Goal: Task Accomplishment & Management: Manage account settings

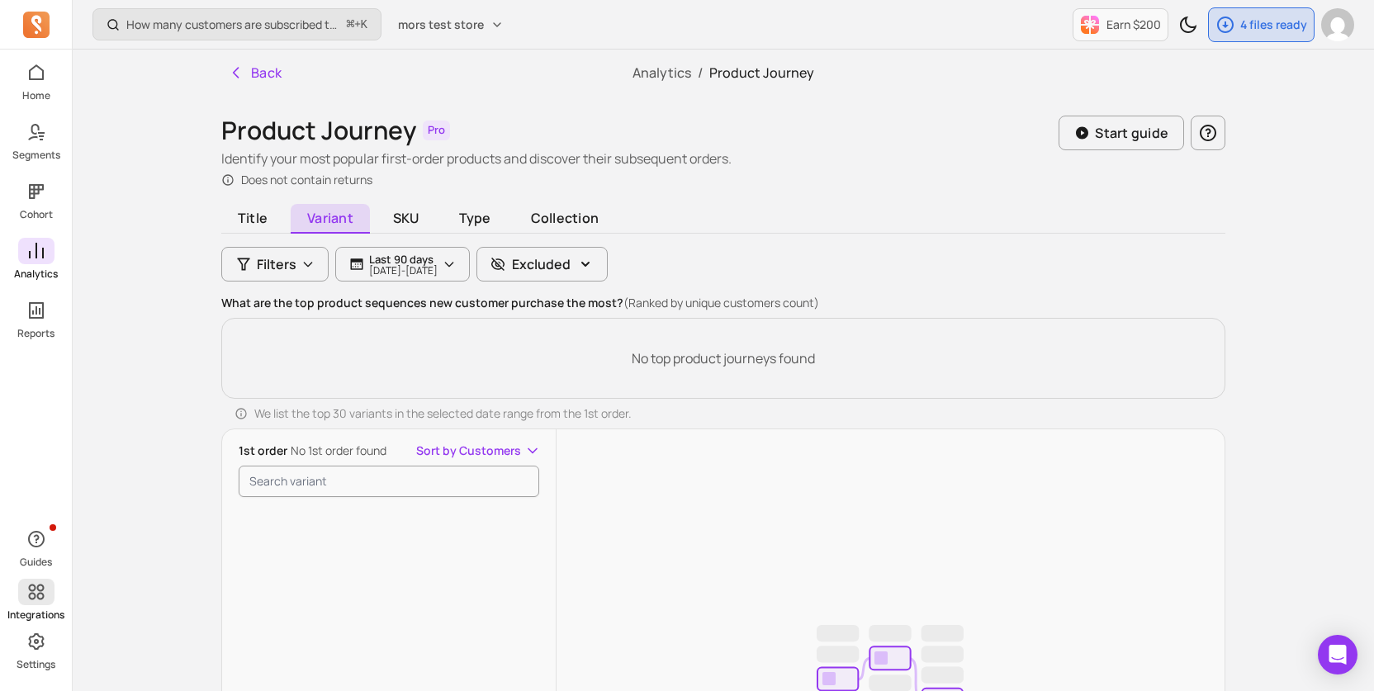
click at [52, 604] on link "Integrations" at bounding box center [36, 600] width 72 height 43
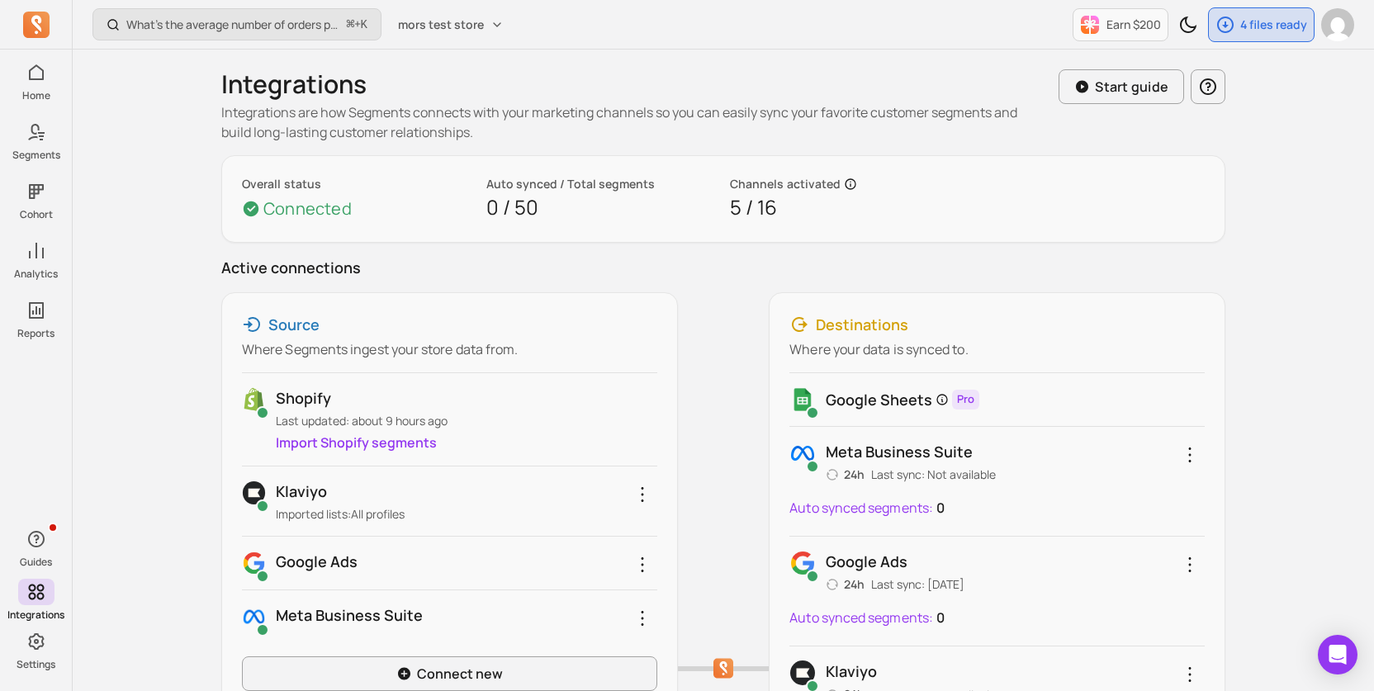
click at [871, 504] on p "Auto synced segments:" at bounding box center [861, 508] width 144 height 20
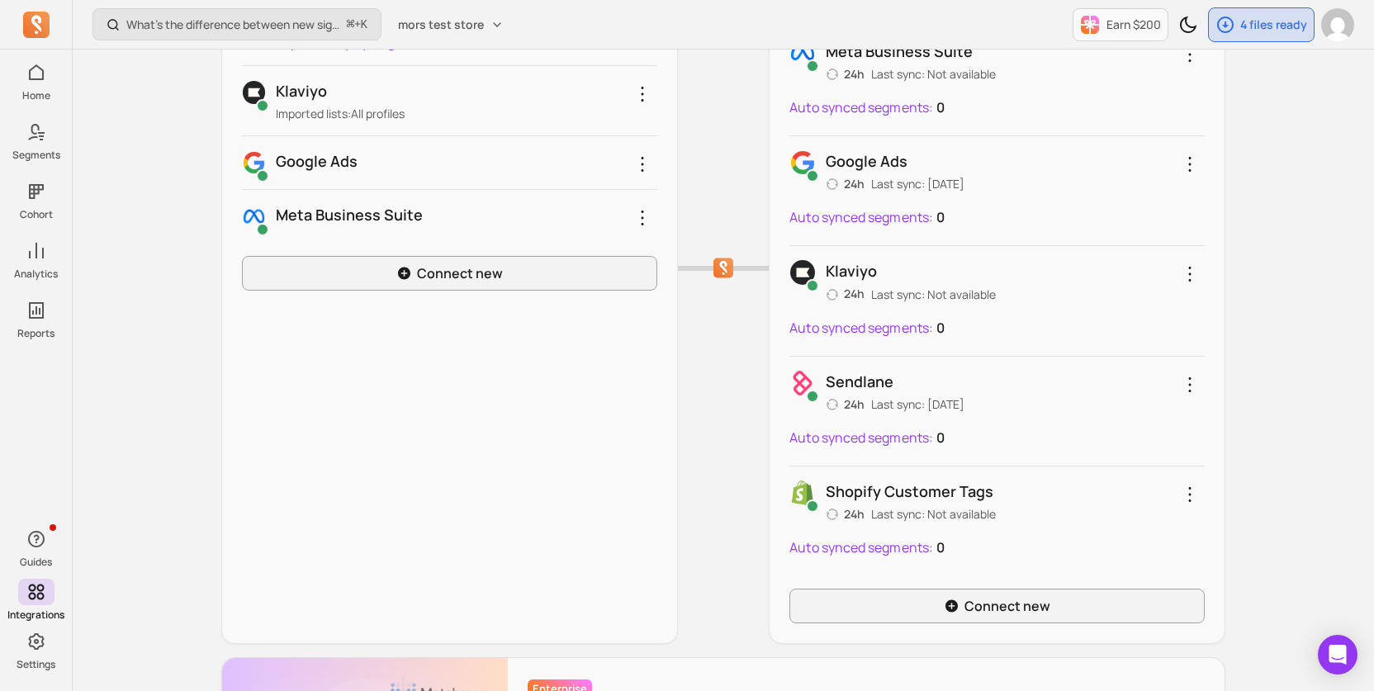
scroll to position [171, 0]
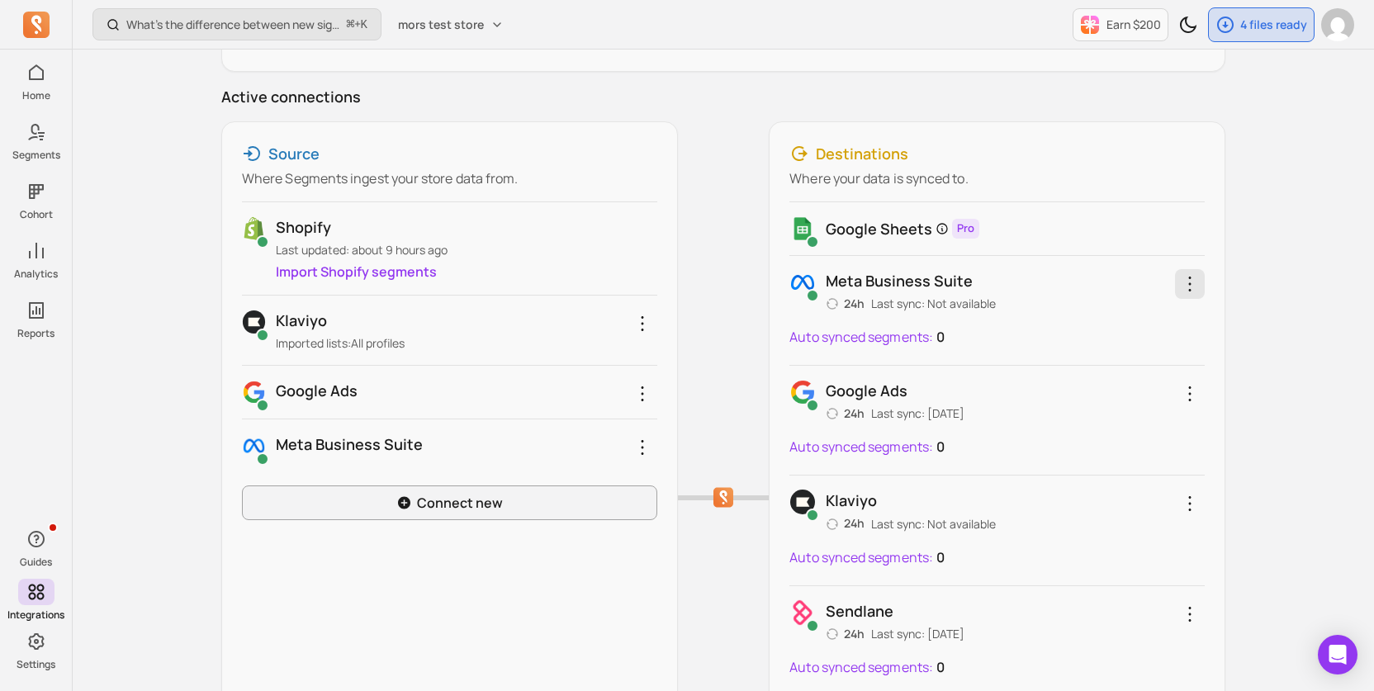
click at [1189, 277] on icon "button" at bounding box center [1190, 284] width 2 height 15
click at [1142, 369] on link "Reconnect" at bounding box center [1126, 368] width 155 height 30
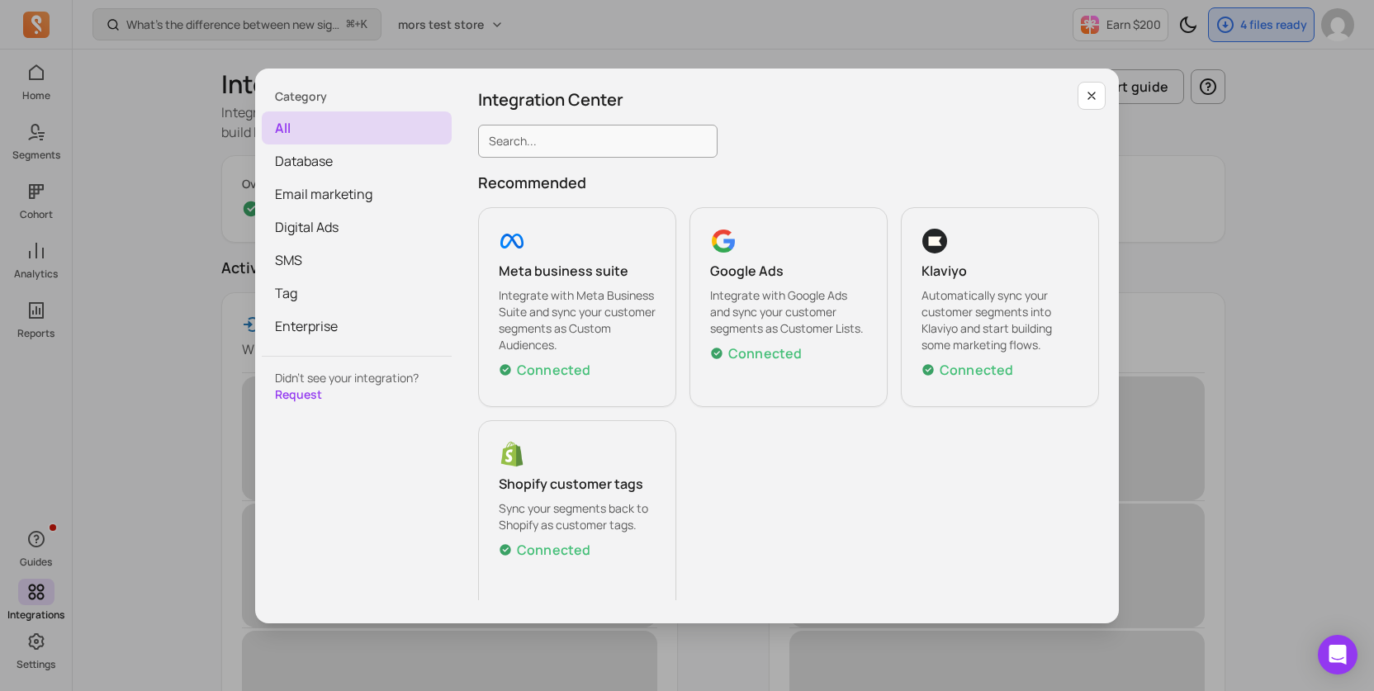
click at [588, 65] on div "Category all Database Email marketing Digital Ads SMS Tag Enterprise Didn’t see…" at bounding box center [686, 345] width 1347 height 665
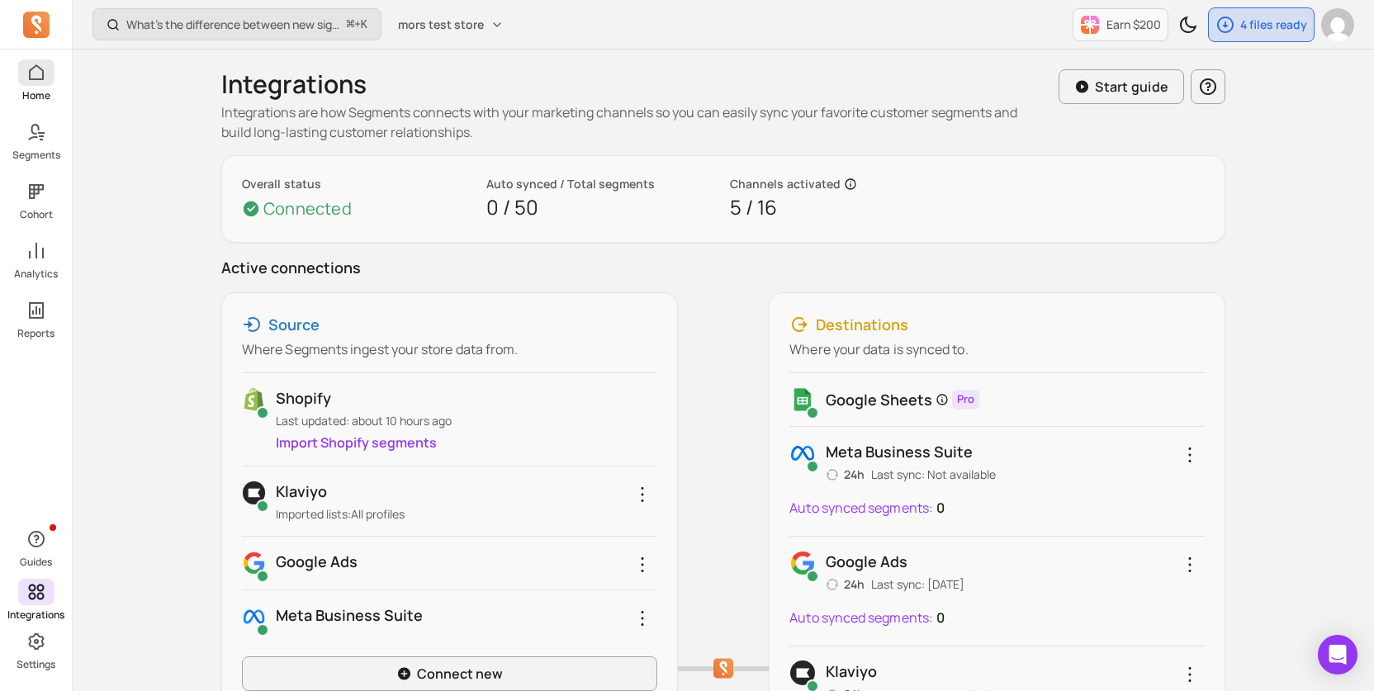
click at [17, 98] on link "Home" at bounding box center [36, 80] width 72 height 43
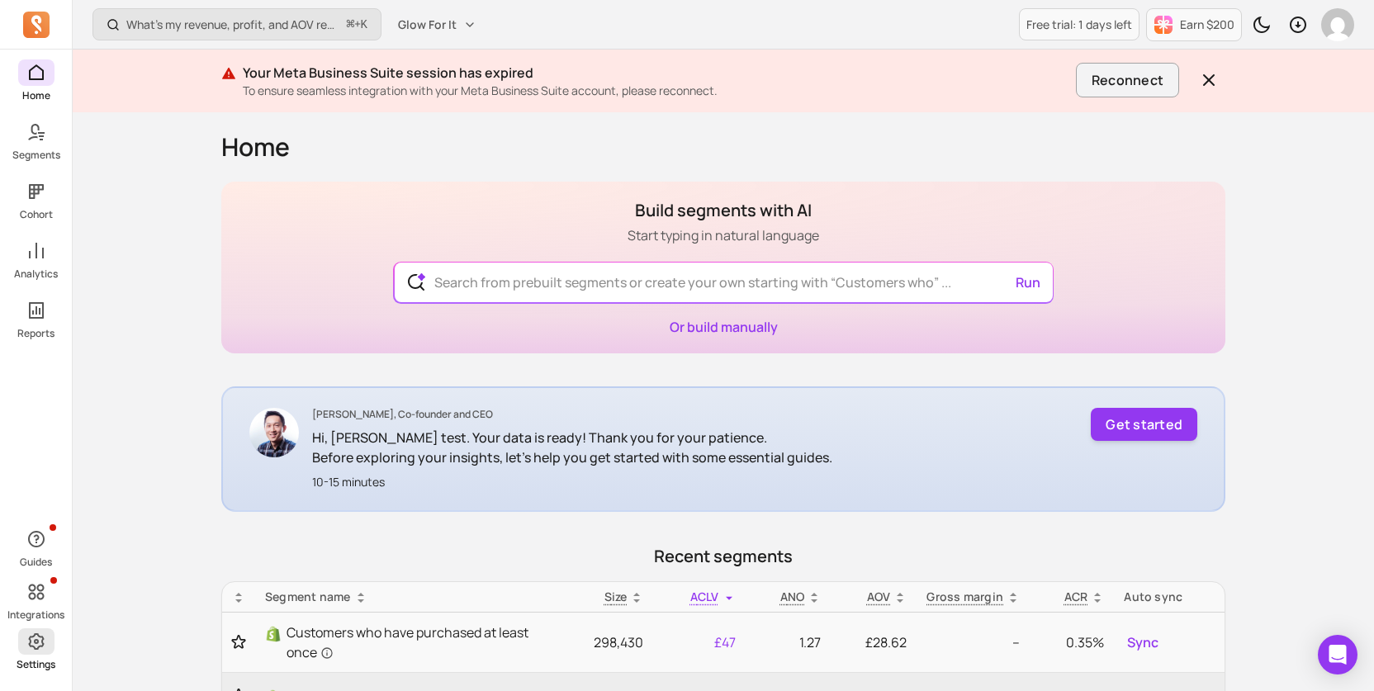
click at [36, 654] on span at bounding box center [36, 641] width 36 height 26
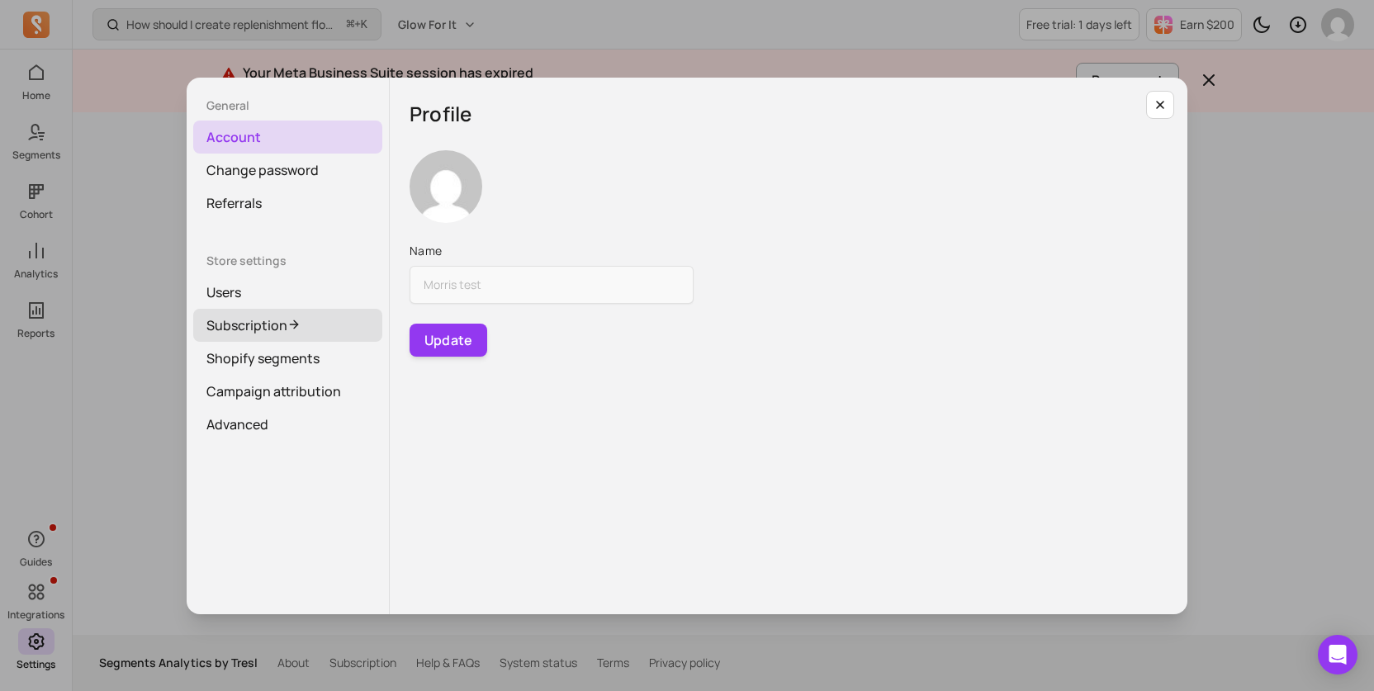
click at [302, 333] on link "Subscription" at bounding box center [287, 325] width 189 height 33
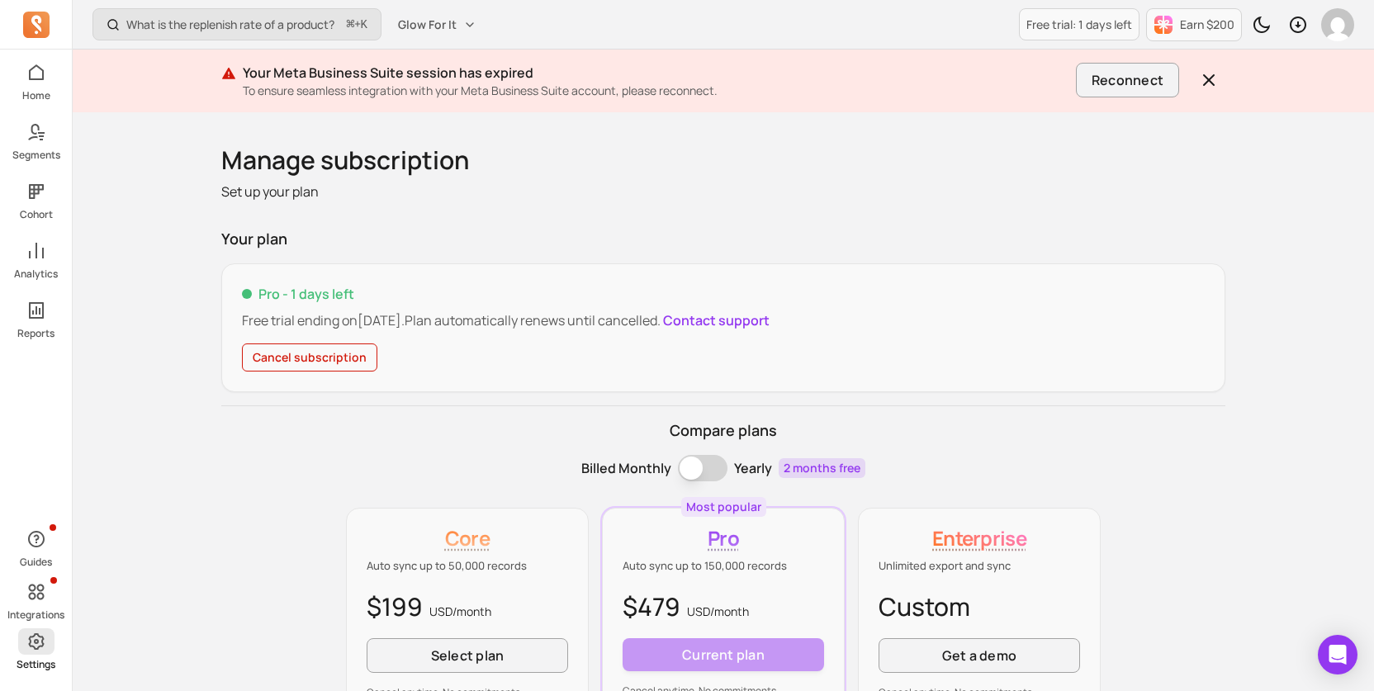
click at [35, 637] on icon at bounding box center [36, 642] width 20 height 20
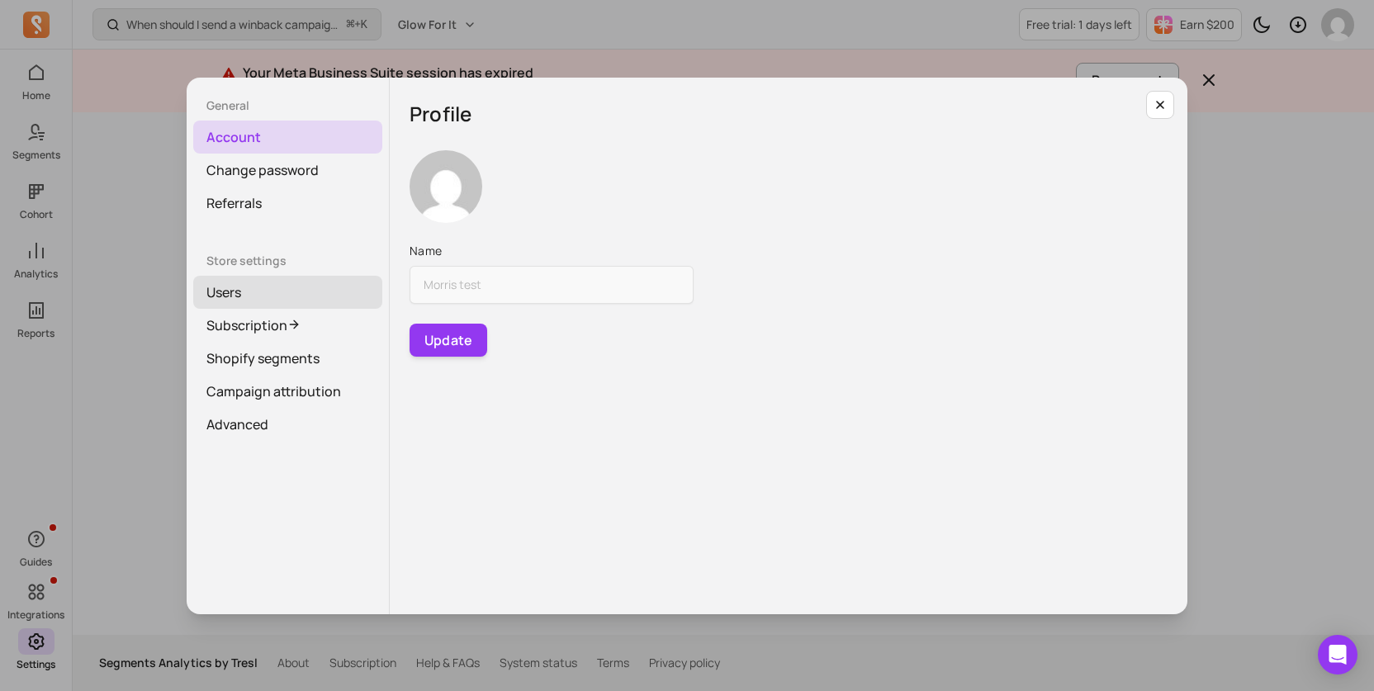
click at [244, 306] on link "Users" at bounding box center [287, 292] width 189 height 33
